Goal: Information Seeking & Learning: Check status

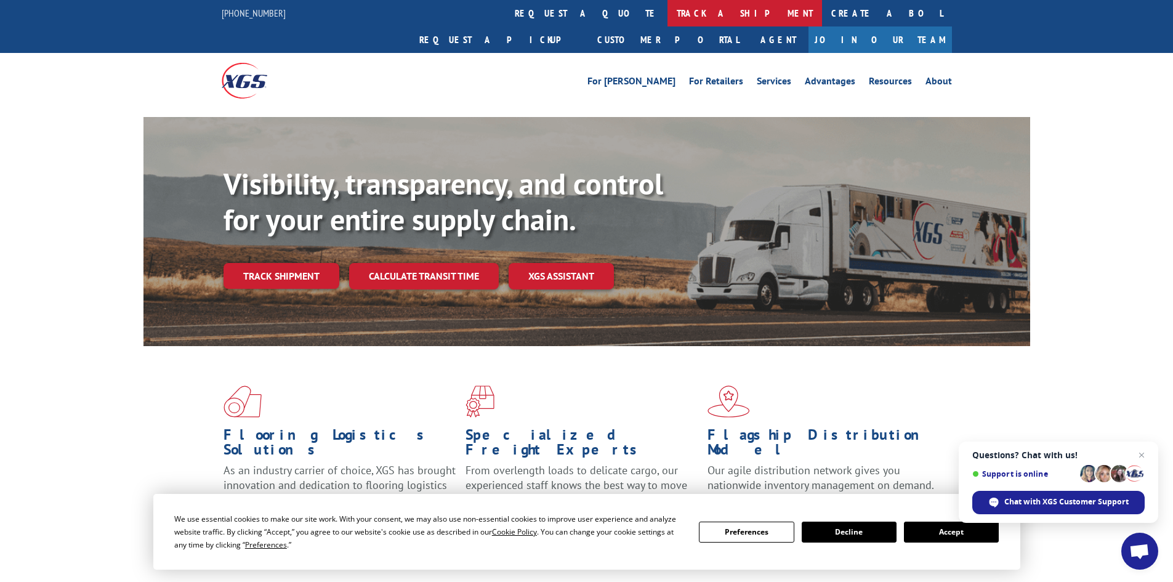
click at [668, 13] on link "track a shipment" at bounding box center [745, 13] width 155 height 26
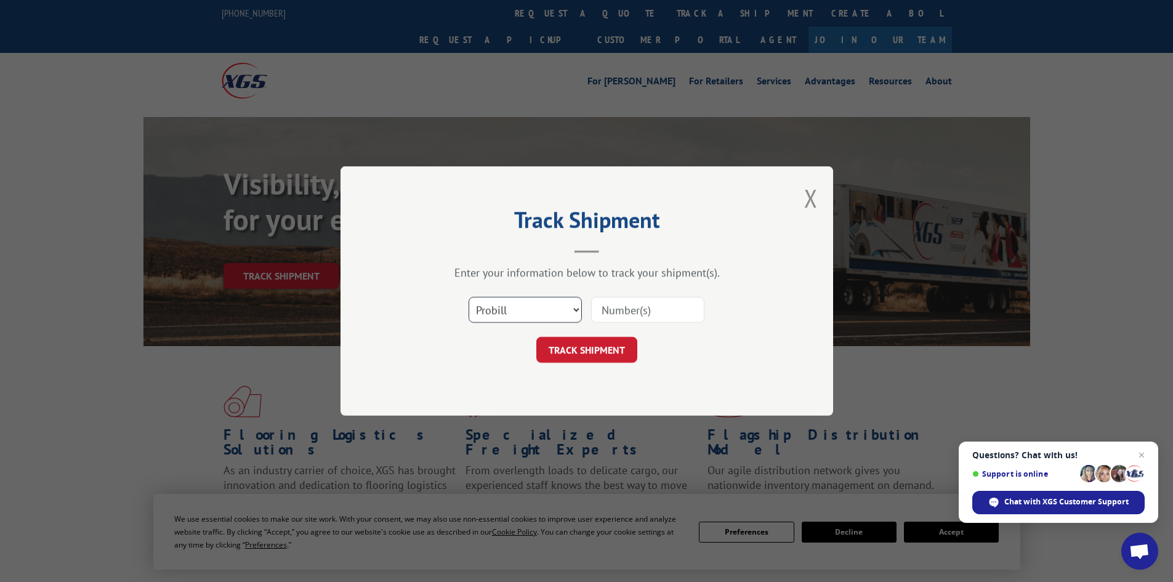
click at [508, 306] on select "Select category... Probill BOL PO" at bounding box center [525, 310] width 113 height 26
select select "bol"
click at [469, 297] on select "Select category... Probill BOL PO" at bounding box center [525, 310] width 113 height 26
click at [636, 307] on input at bounding box center [647, 310] width 113 height 26
paste input "7052507"
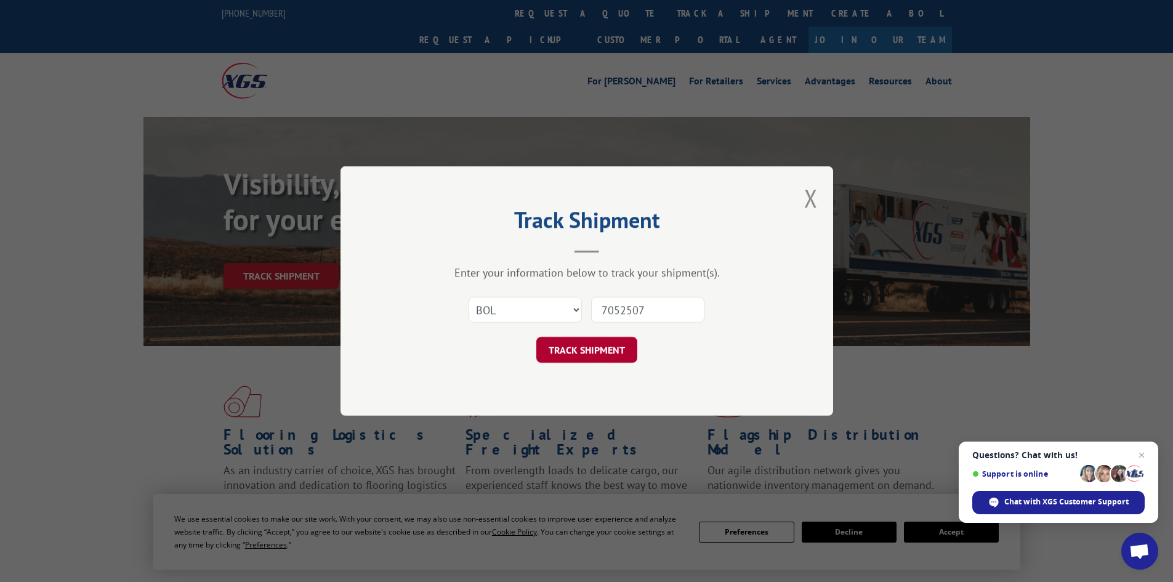
type input "7052507"
click at [585, 349] on button "TRACK SHIPMENT" at bounding box center [586, 350] width 101 height 26
